Goal: Information Seeking & Learning: Learn about a topic

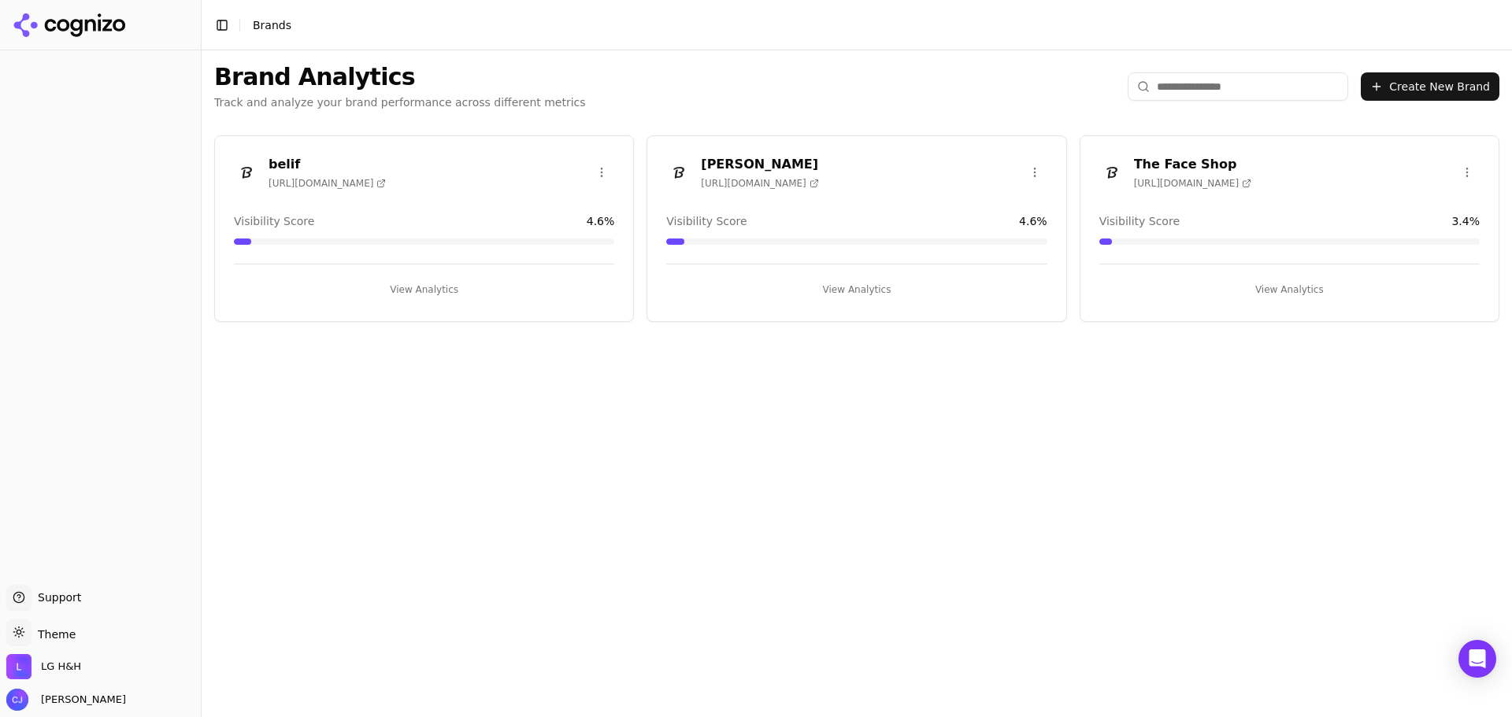
click at [861, 161] on div "[PERSON_NAME] [URL][DOMAIN_NAME]" at bounding box center [856, 172] width 380 height 35
click at [751, 164] on h3 "[PERSON_NAME]" at bounding box center [759, 164] width 117 height 19
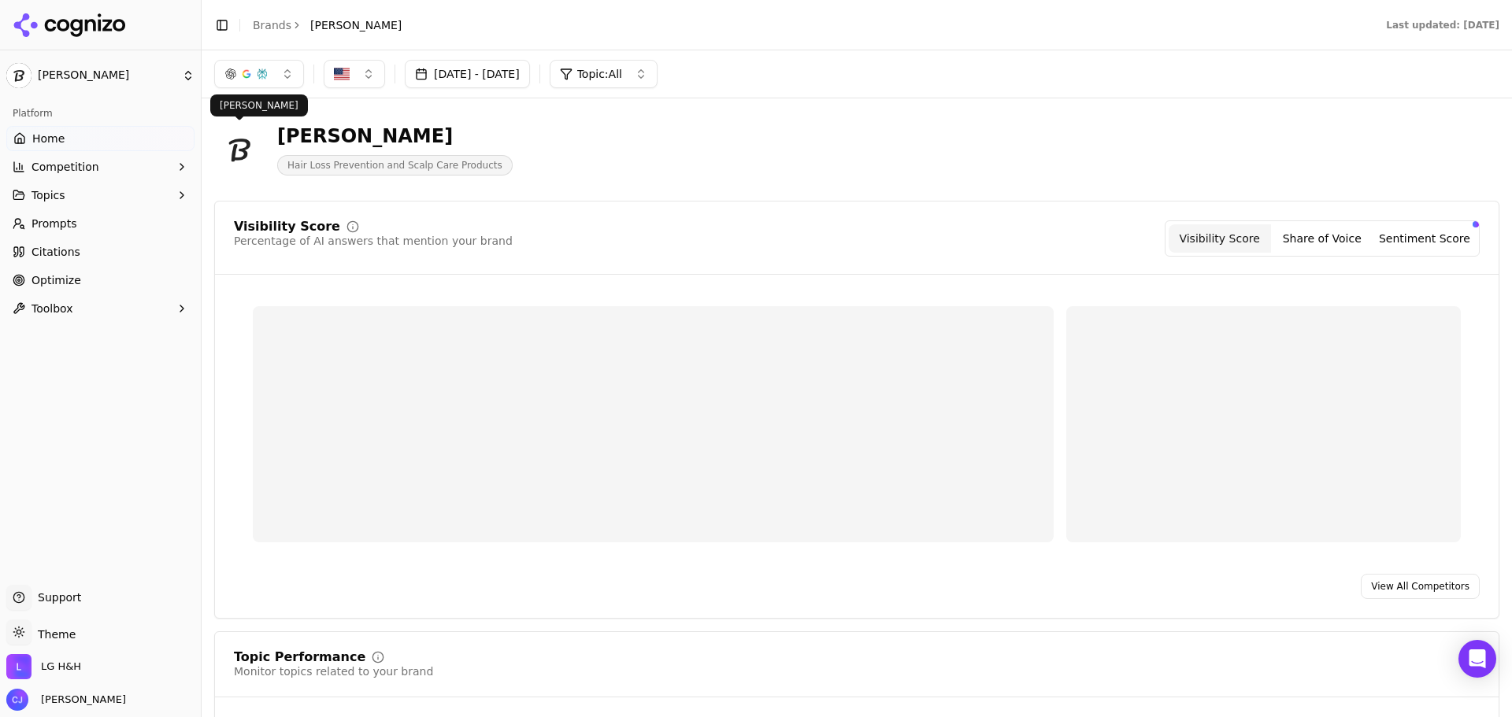
click at [88, 243] on link "Citations" at bounding box center [100, 251] width 188 height 25
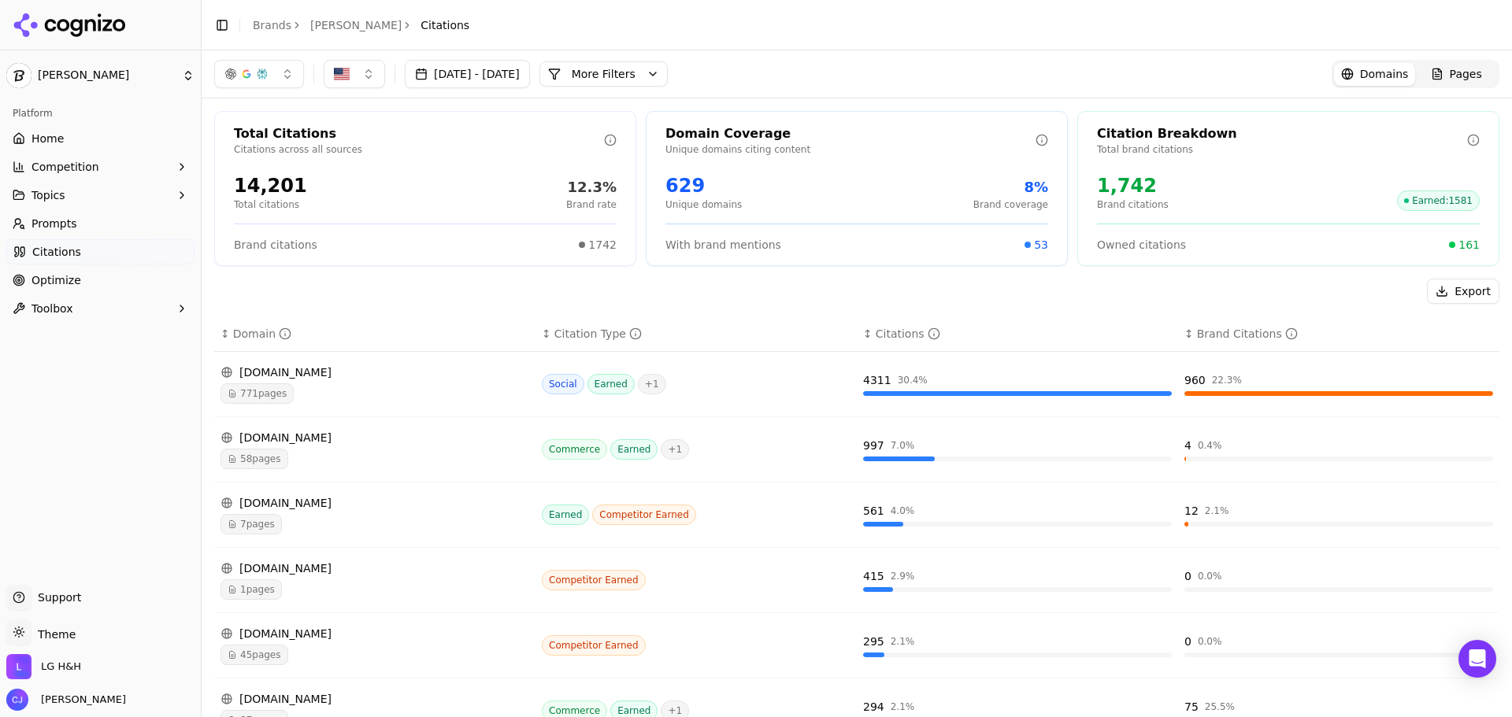
click at [668, 65] on button "More Filters" at bounding box center [603, 73] width 128 height 25
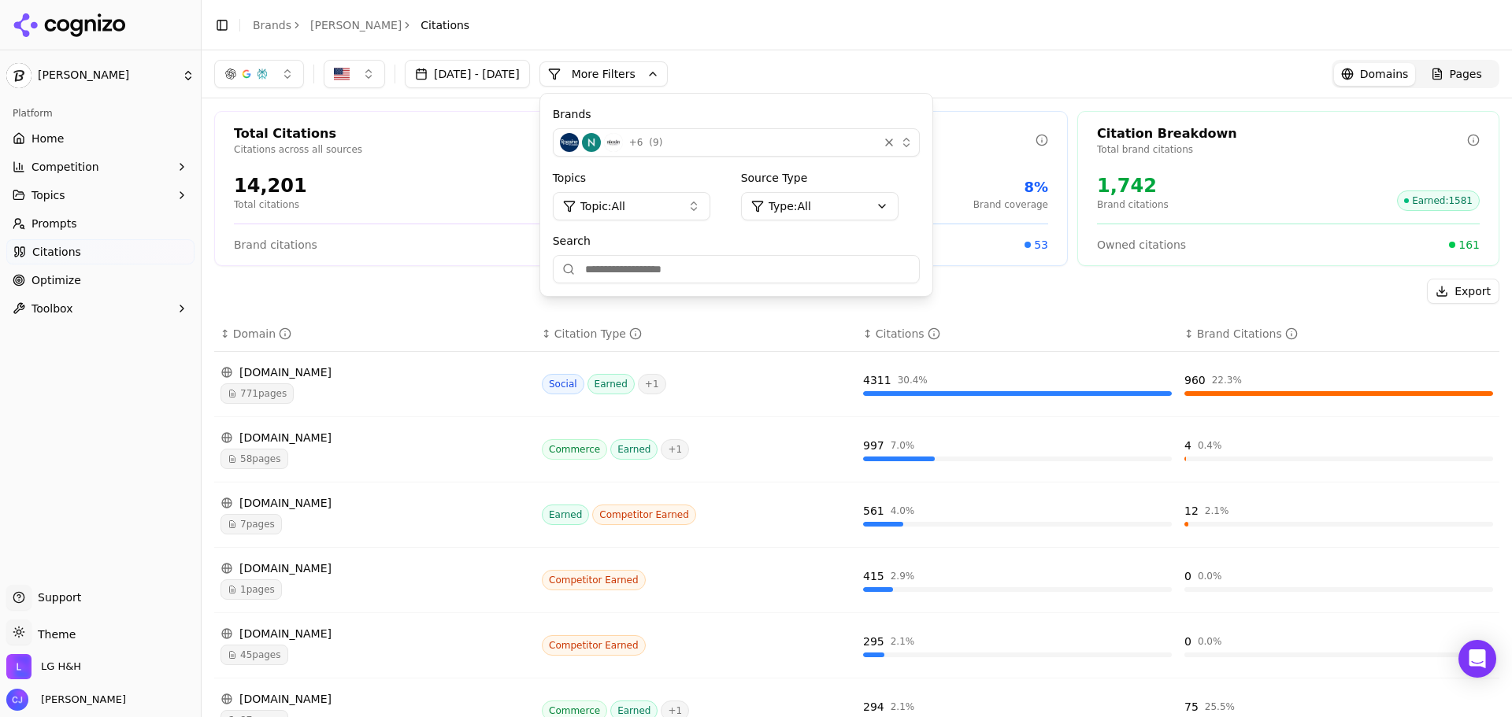
click at [710, 207] on button "Topic: All" at bounding box center [632, 206] width 158 height 28
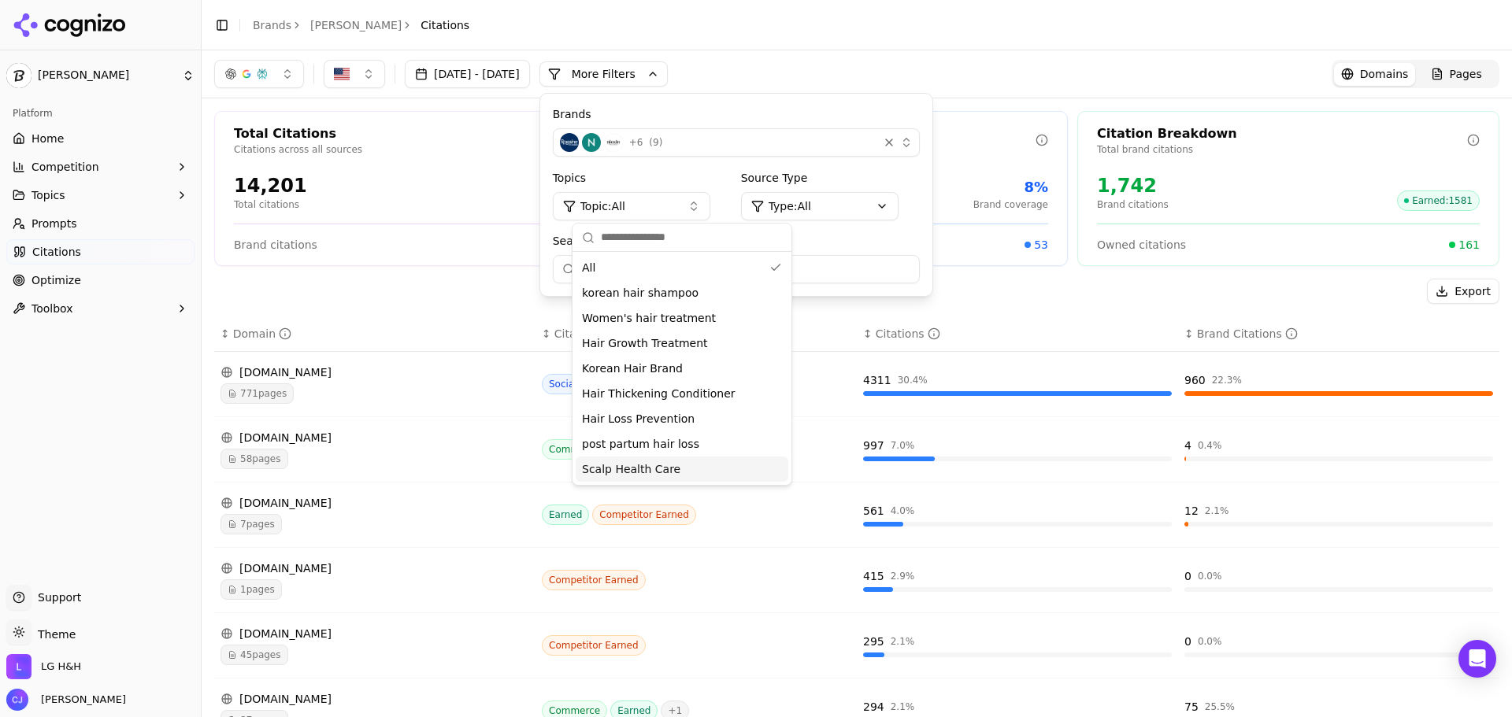
click at [705, 465] on div "Scalp Health Care" at bounding box center [682, 469] width 213 height 25
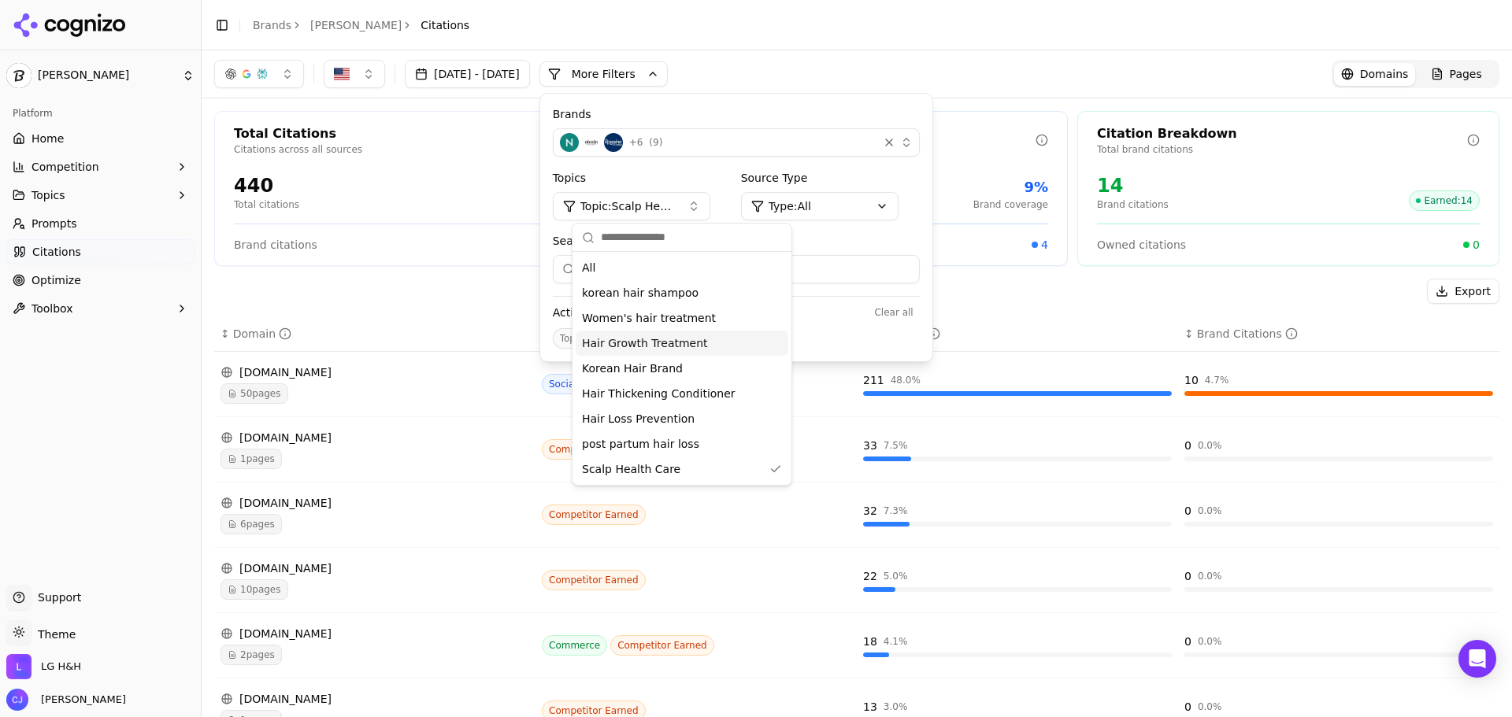
click at [899, 329] on div "Topics : Scalp Health Care" at bounding box center [736, 338] width 367 height 20
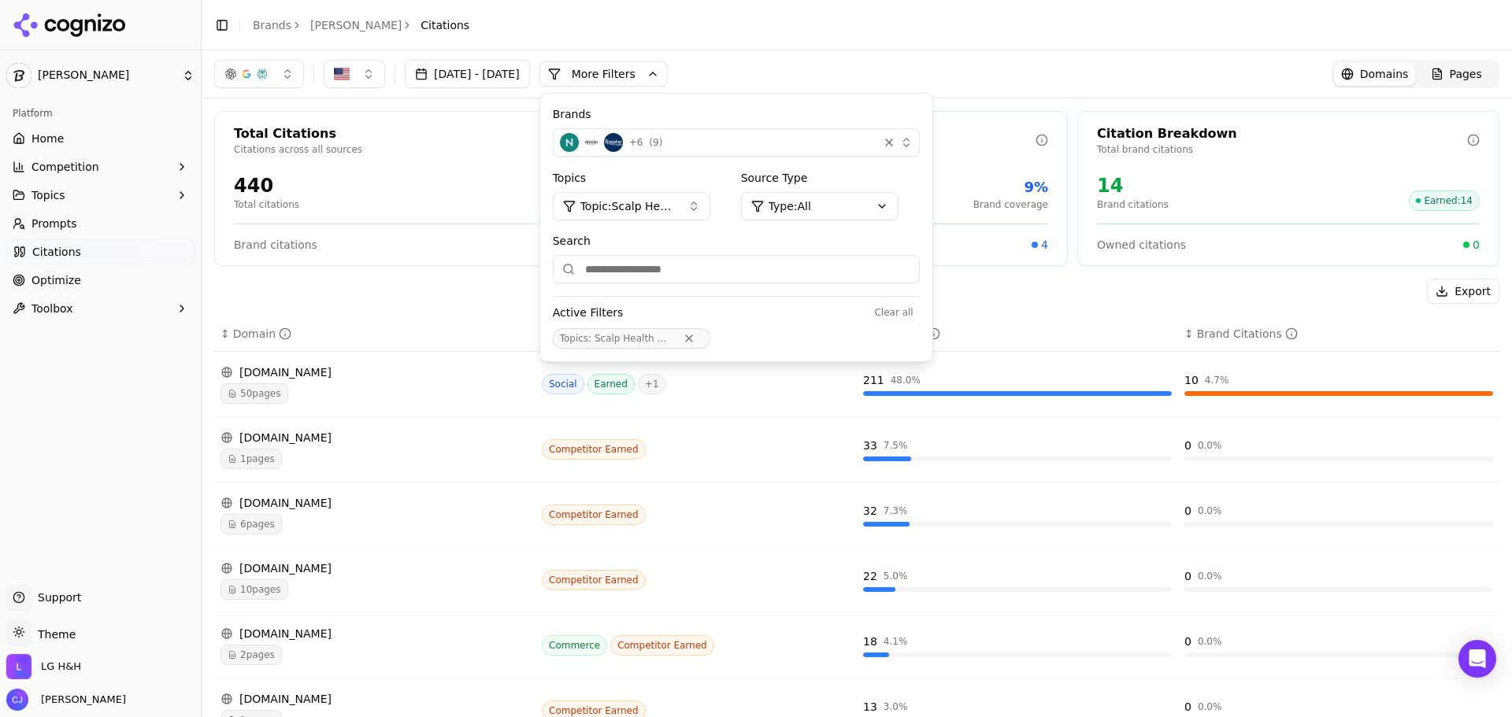
click at [488, 279] on div "Export" at bounding box center [856, 291] width 1285 height 25
click at [950, 63] on div "[DATE] - [DATE] More More Filters Brands + 6 ( 9 ) Topics Topic: Scalp Health C…" at bounding box center [856, 74] width 1285 height 28
click at [659, 68] on button "More Filters" at bounding box center [603, 73] width 128 height 25
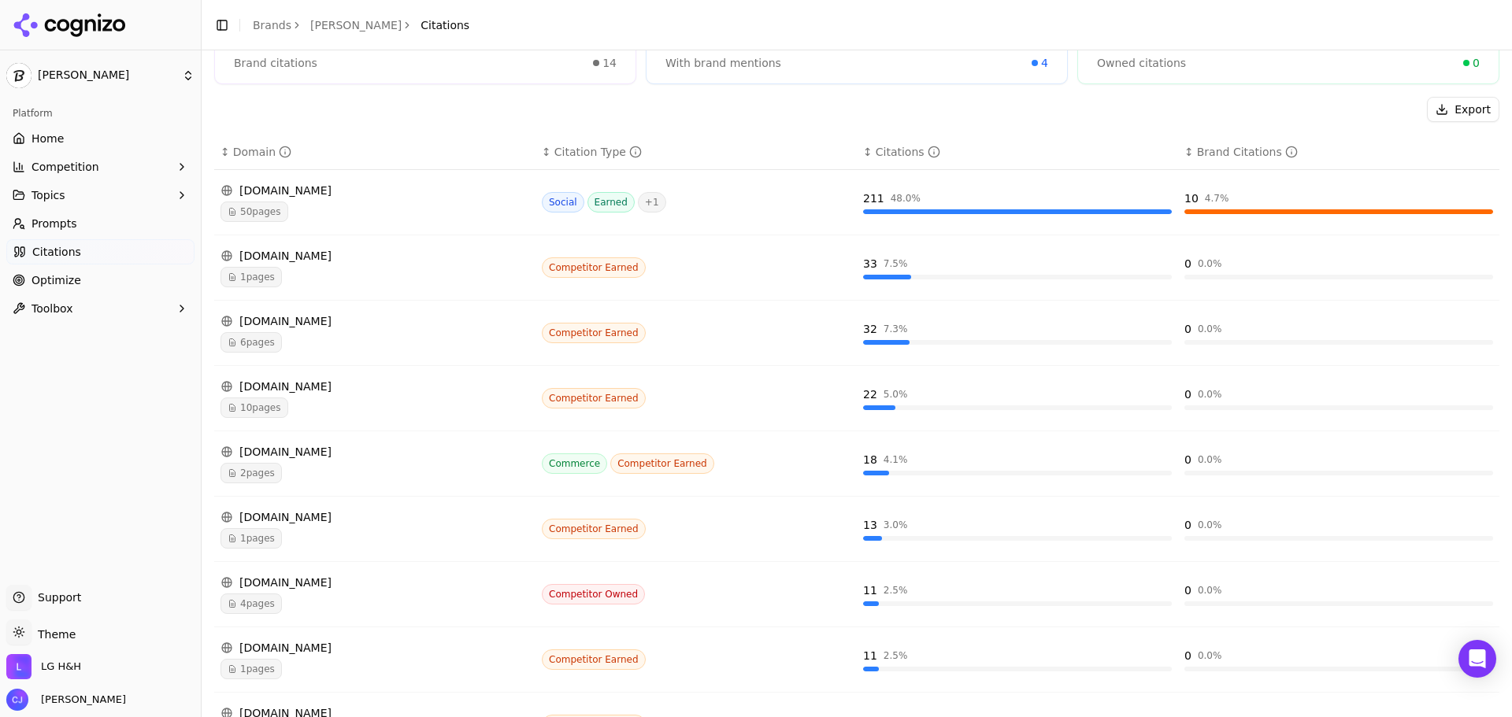
scroll to position [236, 0]
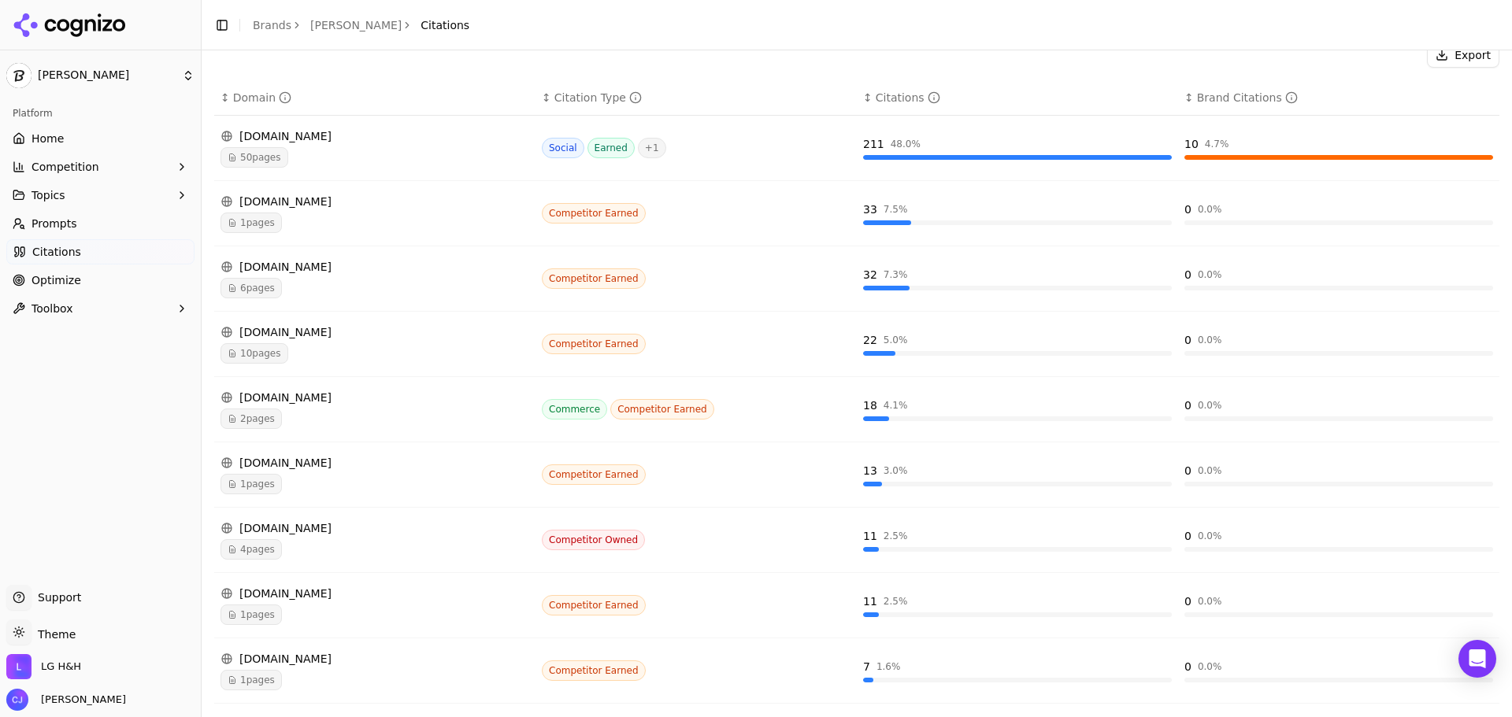
click at [289, 458] on div "[DOMAIN_NAME]" at bounding box center [375, 463] width 309 height 16
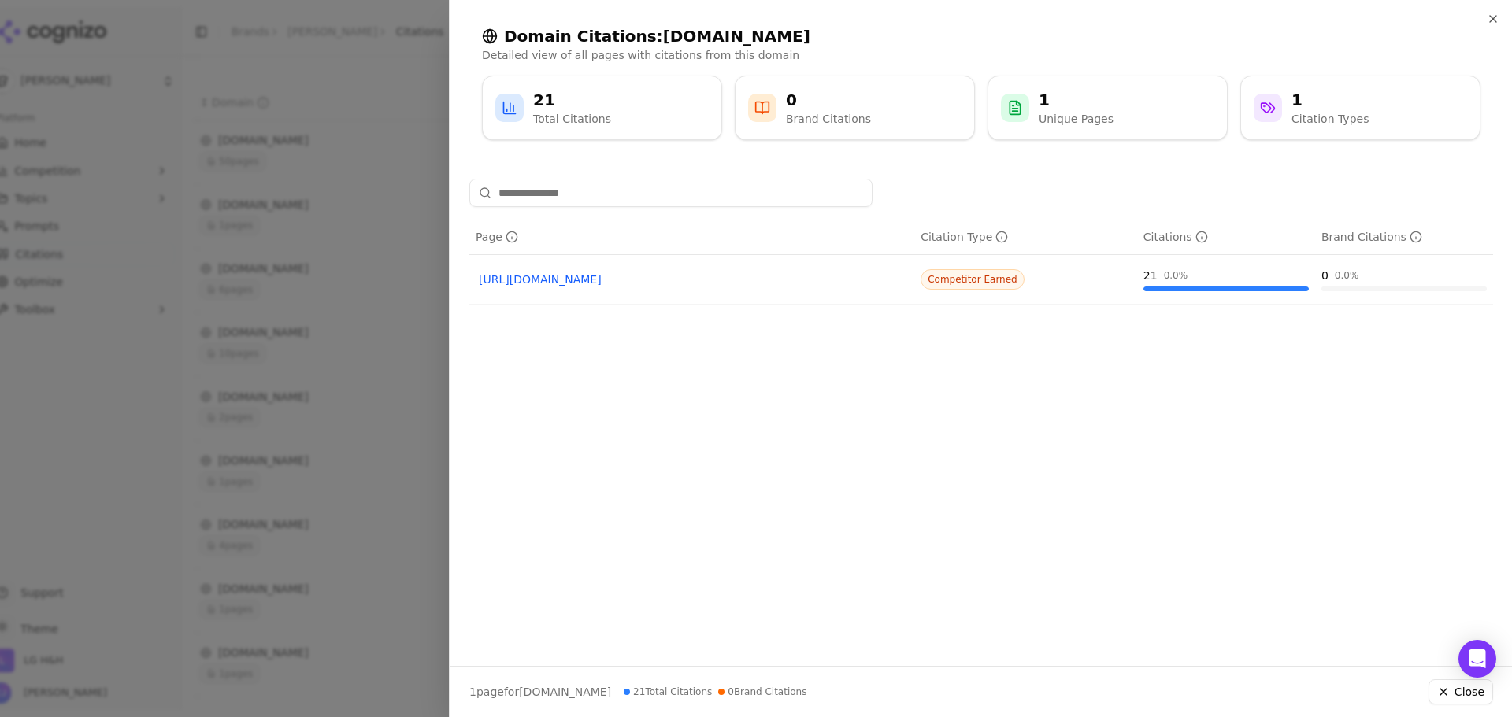
click at [1488, 32] on div "Domain Citations: [DOMAIN_NAME] Detailed view of all pages with citations from …" at bounding box center [981, 83] width 1024 height 140
click at [1494, 23] on icon "button" at bounding box center [1493, 19] width 13 height 13
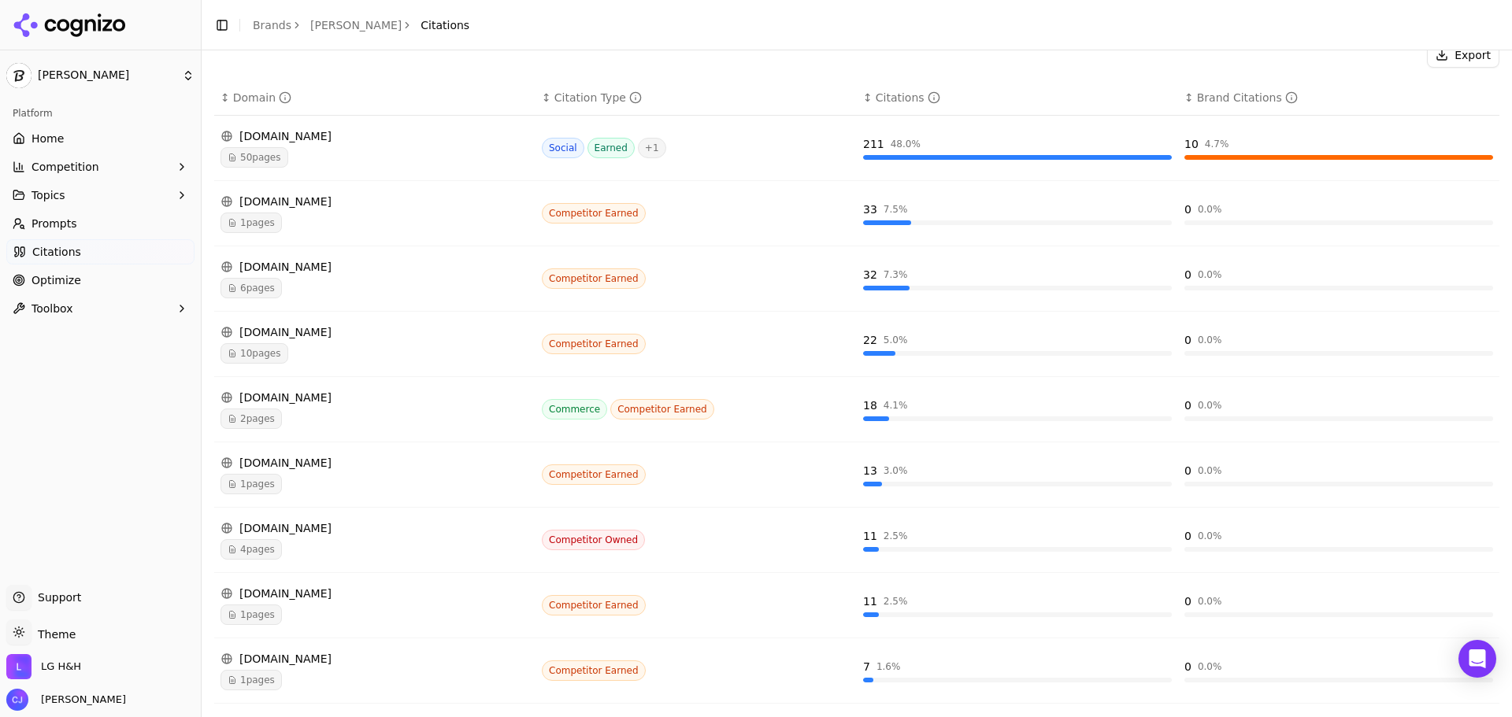
click at [298, 531] on div "[DOMAIN_NAME]" at bounding box center [375, 529] width 309 height 16
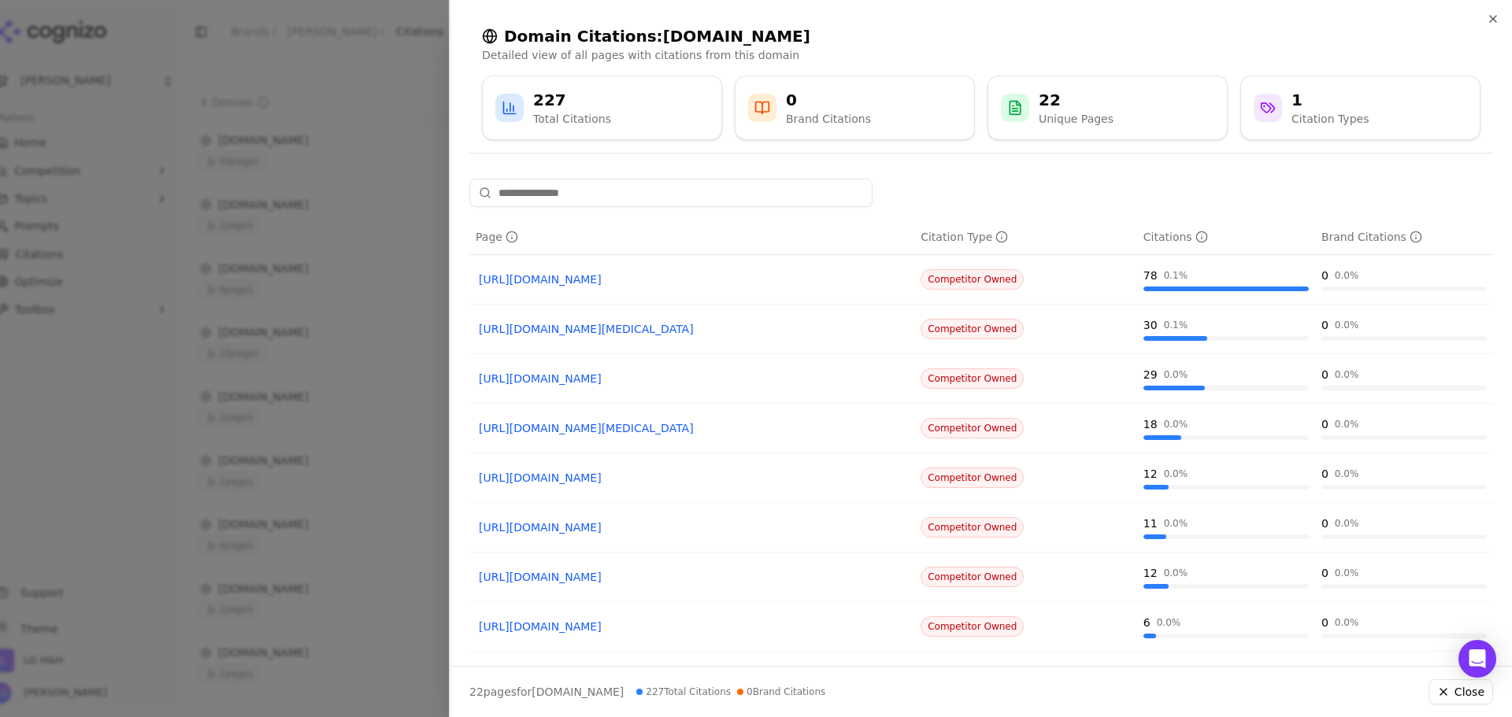
click at [1500, 21] on div "Domain Citations: [DOMAIN_NAME] Detailed view of all pages with citations from …" at bounding box center [982, 83] width 1062 height 166
click at [1493, 20] on icon "button" at bounding box center [1493, 19] width 13 height 13
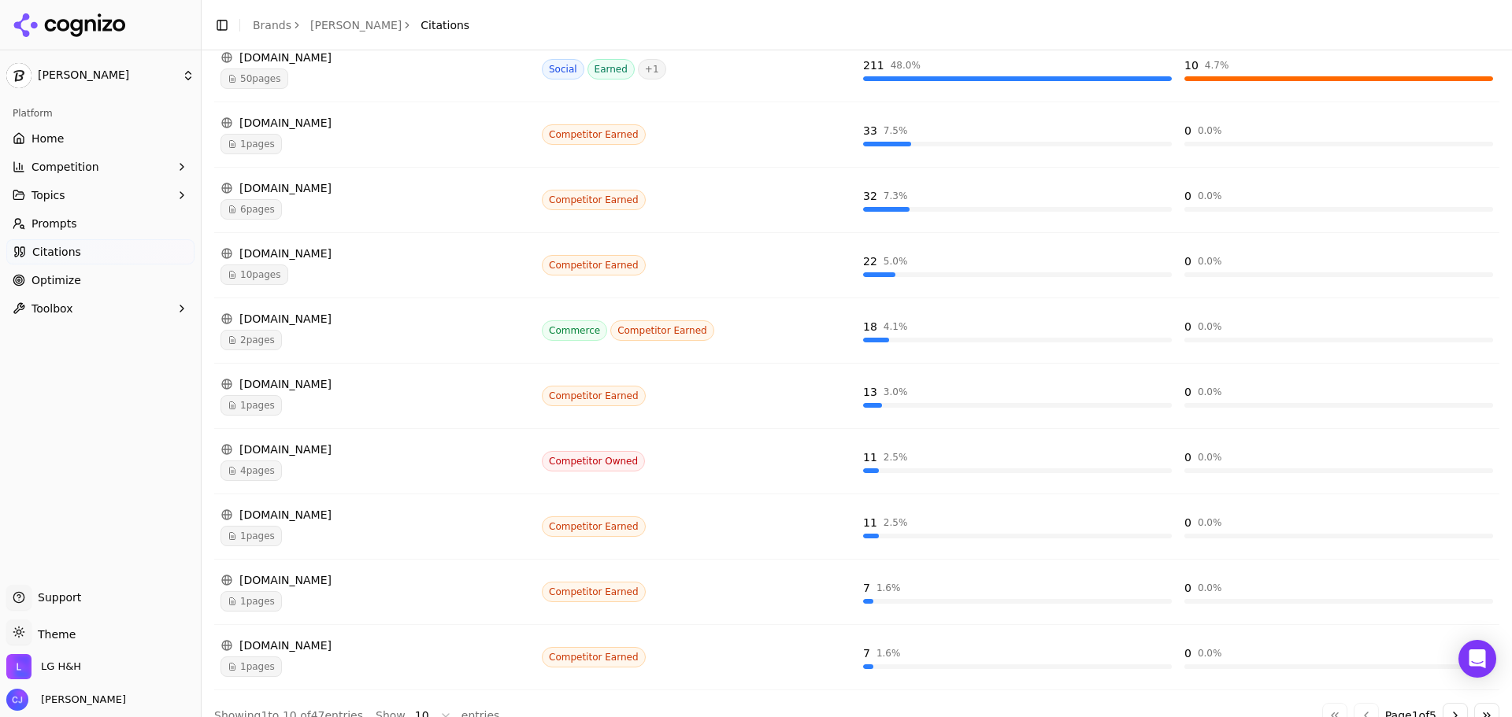
scroll to position [339, 0]
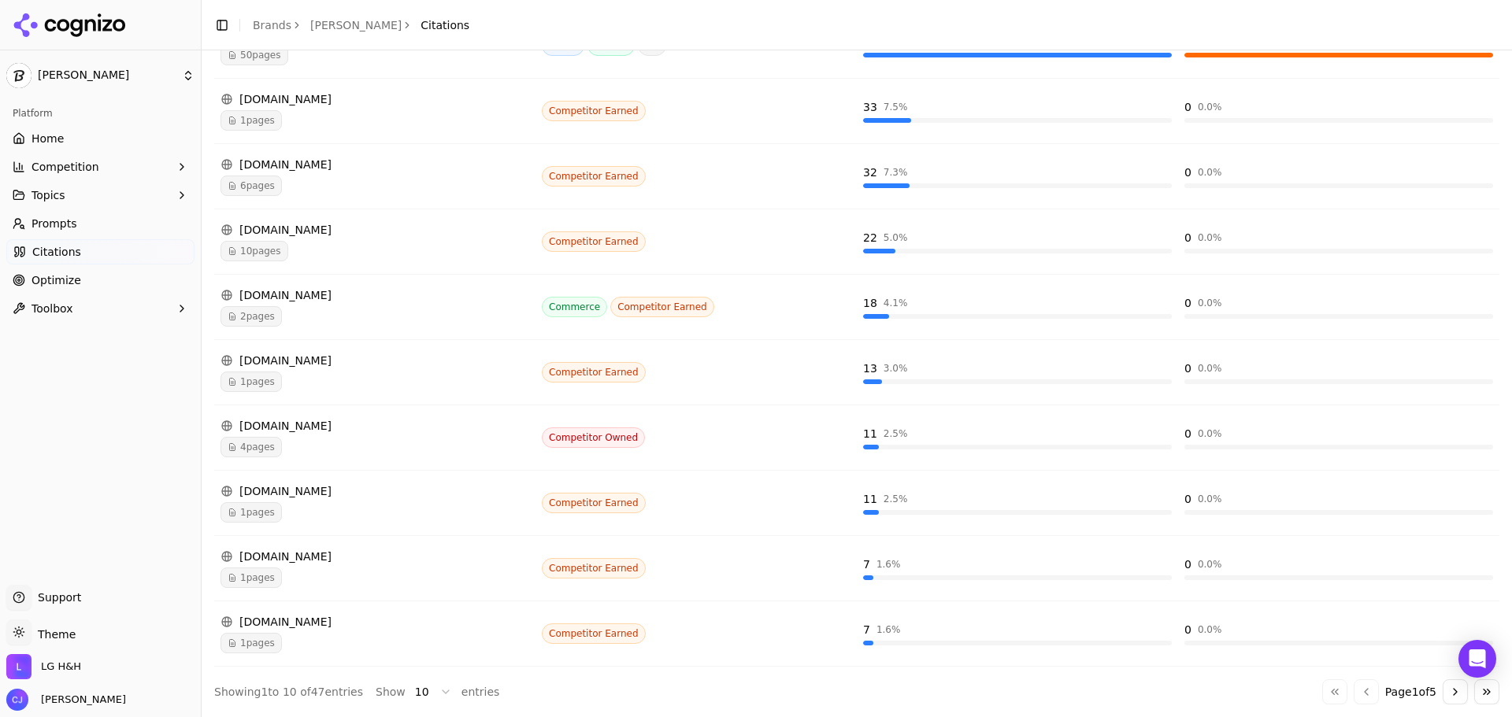
click at [334, 575] on div "1 pages" at bounding box center [375, 578] width 309 height 20
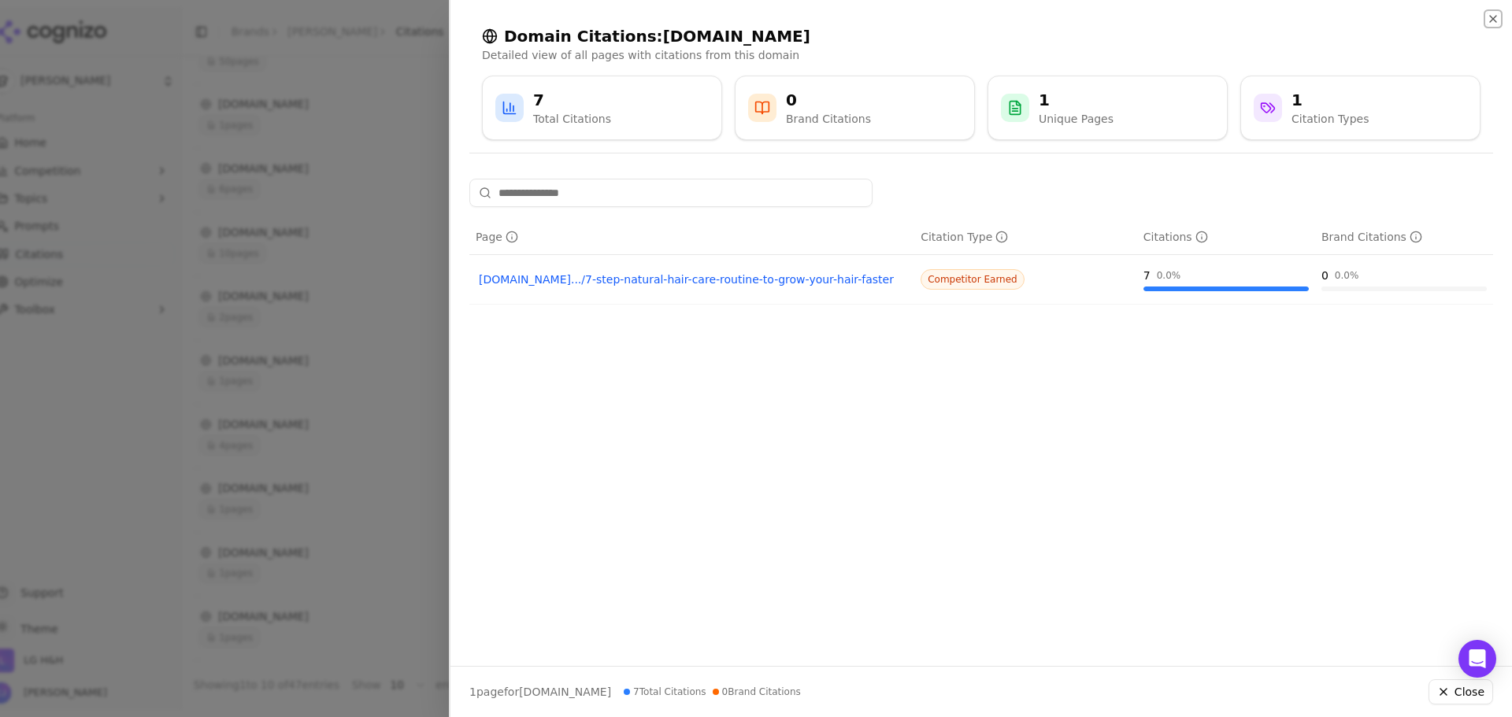
click at [1496, 21] on icon "button" at bounding box center [1493, 19] width 13 height 13
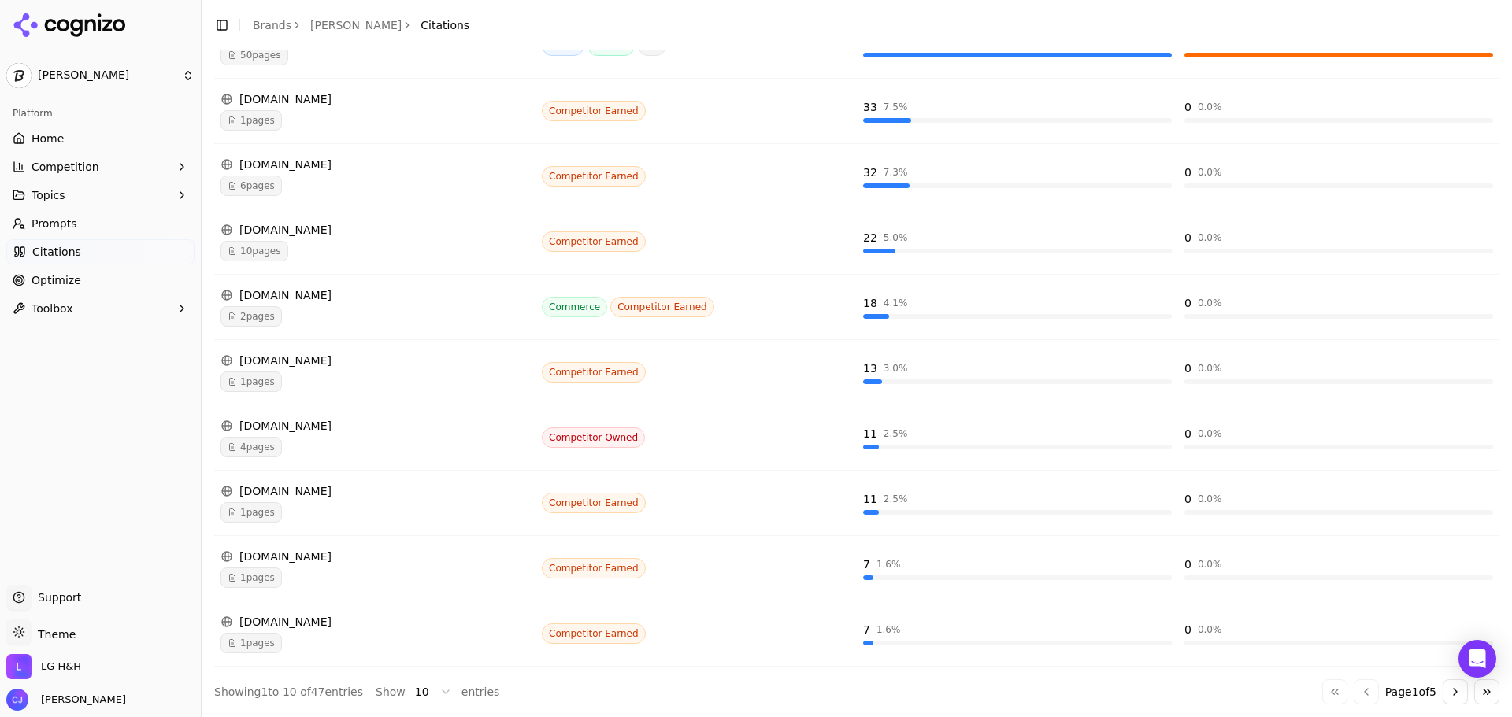
click at [326, 623] on div "[DOMAIN_NAME]" at bounding box center [375, 622] width 309 height 16
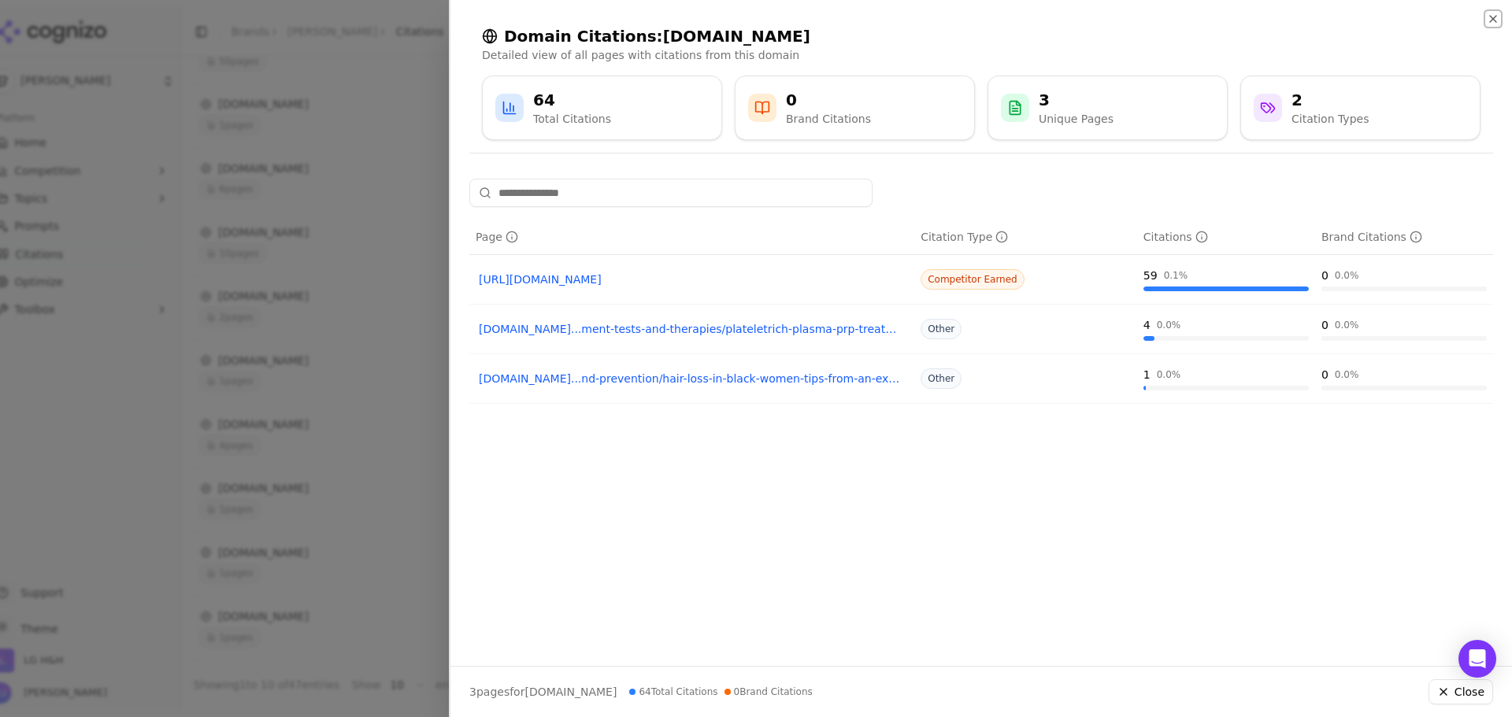
click at [1489, 22] on icon "button" at bounding box center [1493, 19] width 13 height 13
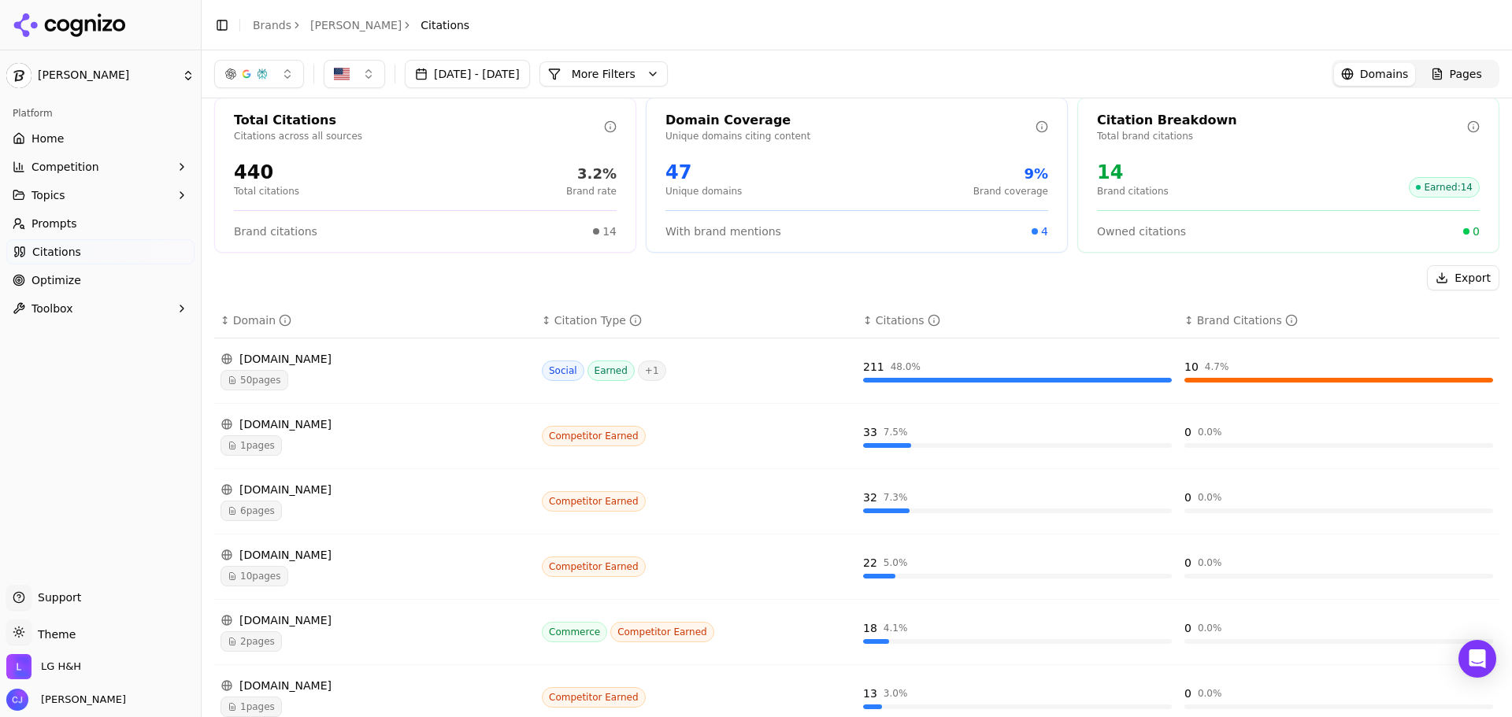
scroll to position [0, 0]
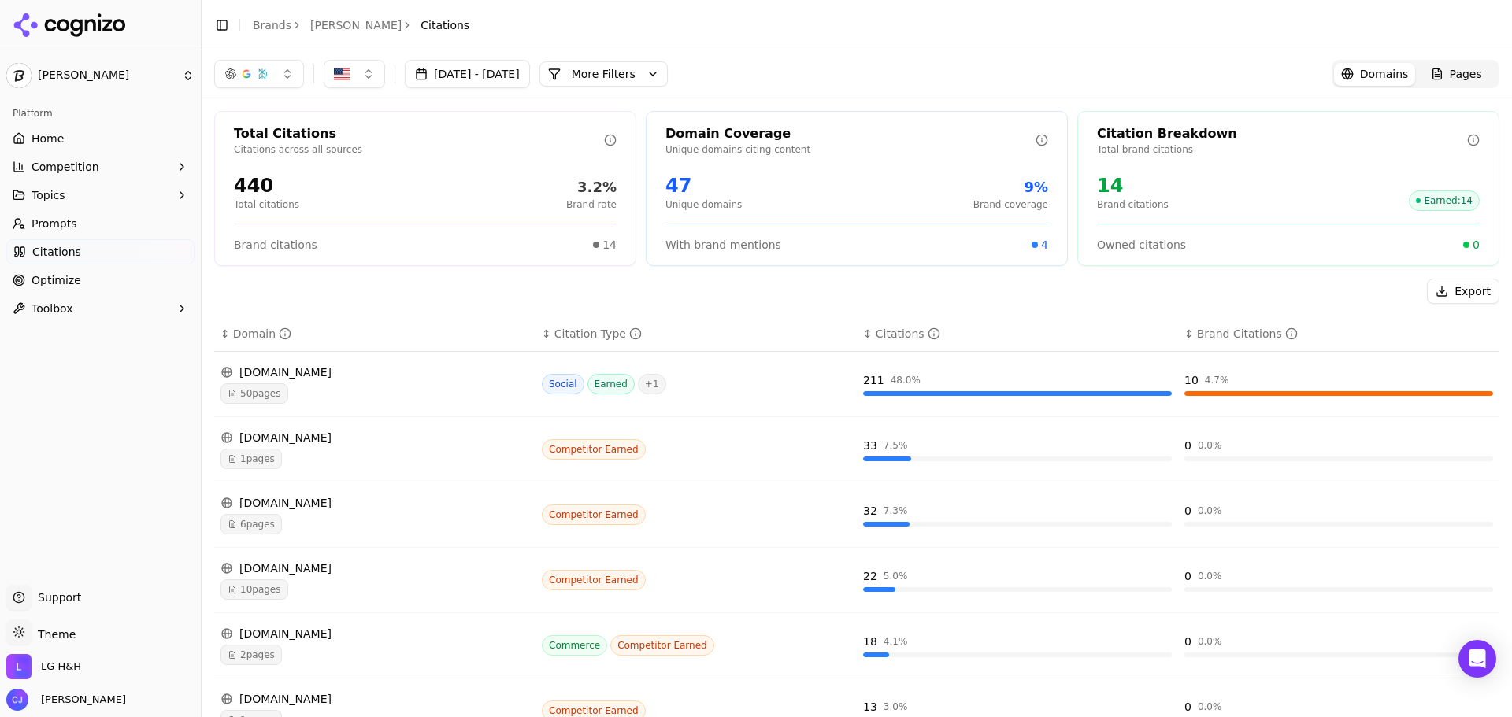
click at [284, 396] on span "50 pages" at bounding box center [255, 394] width 68 height 20
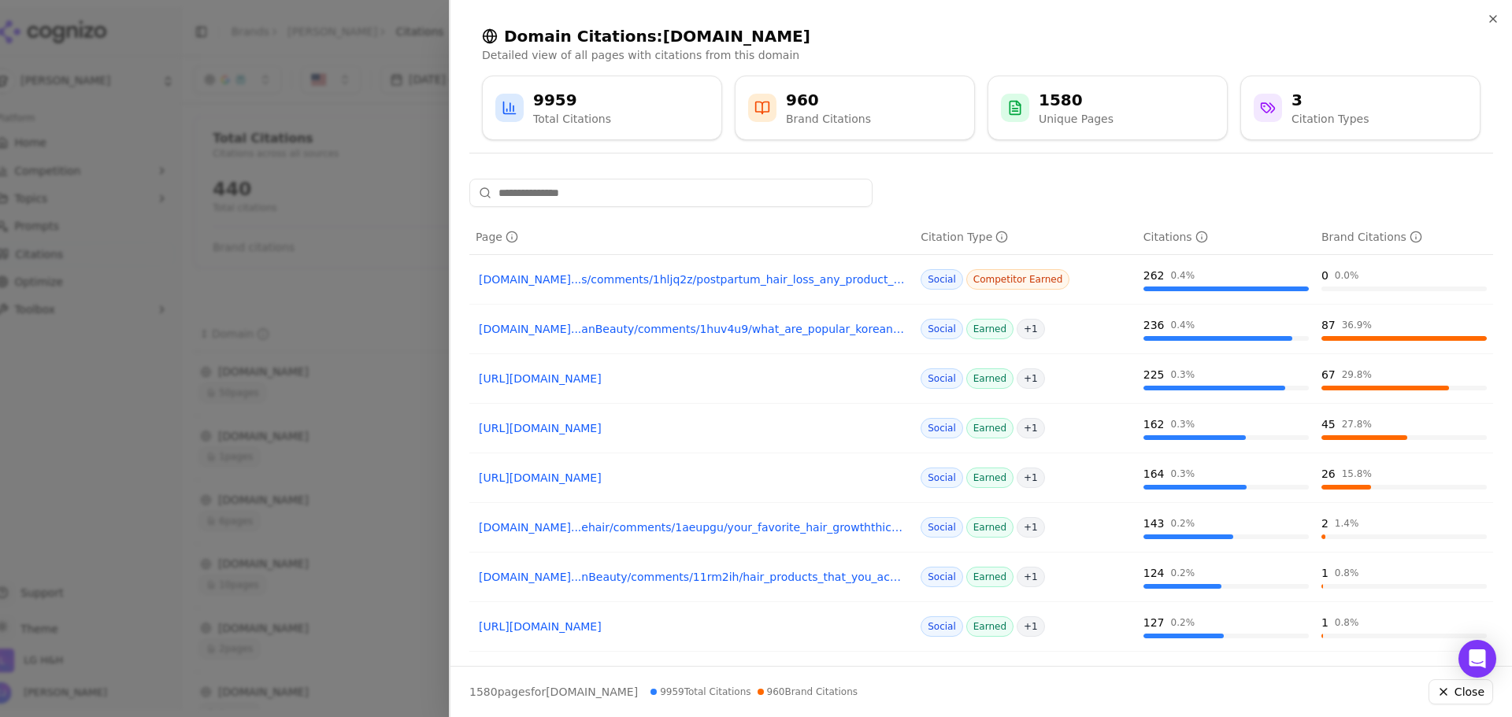
click at [1494, 11] on div "Domain Citations: [DOMAIN_NAME] Detailed view of all pages with citations from …" at bounding box center [982, 83] width 1062 height 166
click at [1491, 20] on icon "button" at bounding box center [1493, 19] width 13 height 13
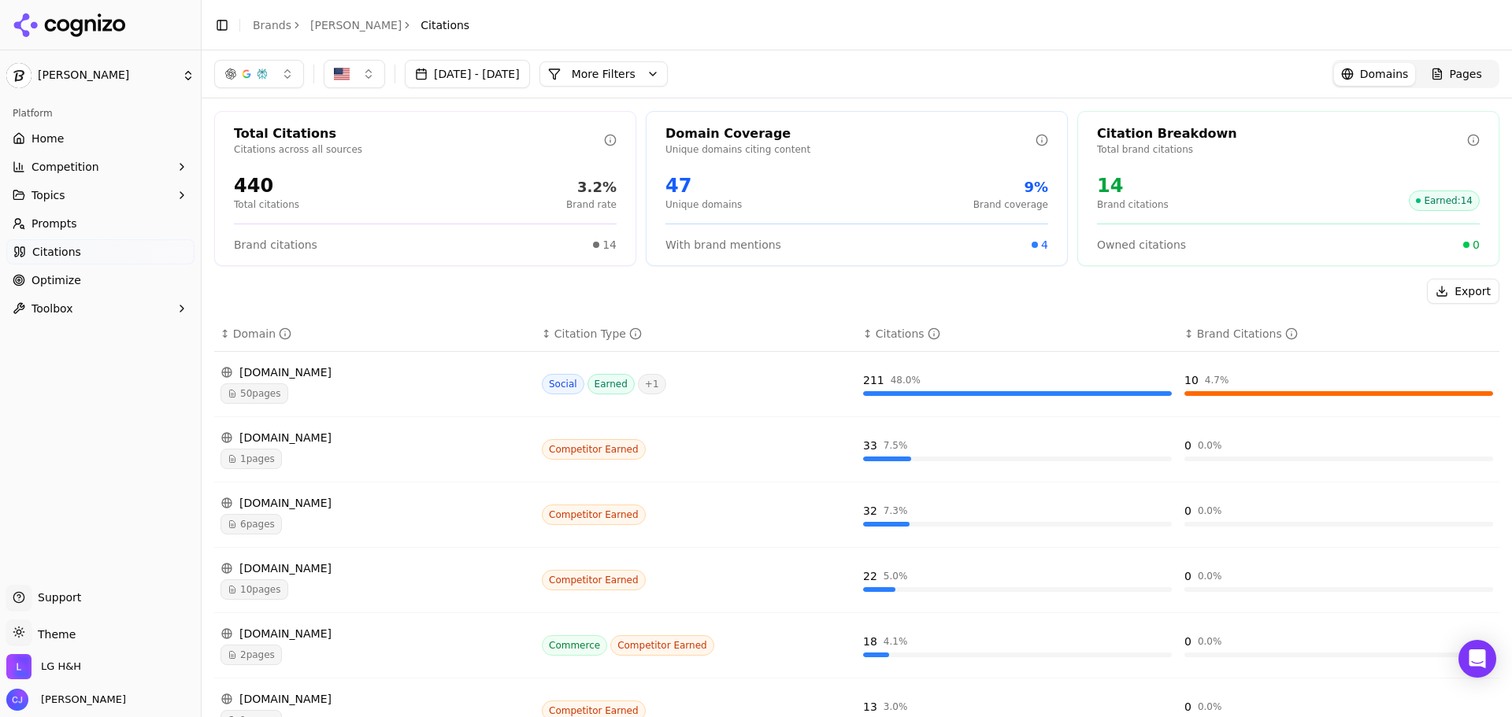
click at [116, 227] on link "Prompts" at bounding box center [100, 223] width 188 height 25
